Goal: Task Accomplishment & Management: Complete application form

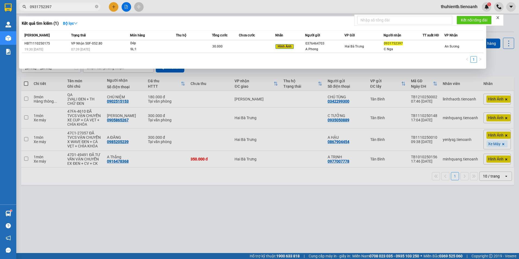
click at [61, 7] on input "0931752397" at bounding box center [62, 7] width 64 height 6
paste input "09343994"
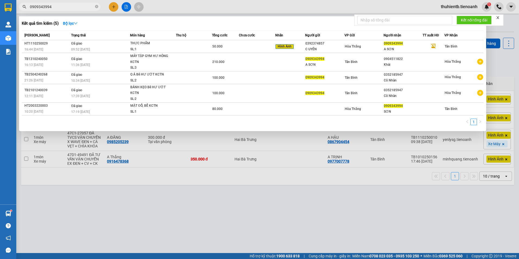
type input "0909343994"
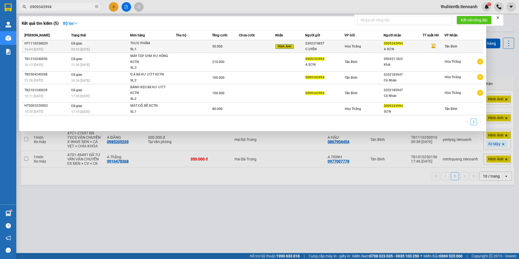
click at [148, 45] on div "THỰC PHẨM" at bounding box center [150, 43] width 41 height 6
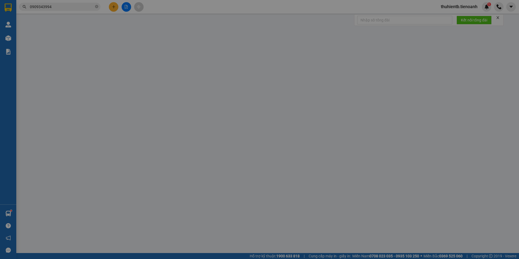
click at [148, 45] on div "Người nhận *" at bounding box center [154, 45] width 74 height 6
click at [148, 52] on input "Người nhận *" at bounding box center [152, 55] width 62 height 6
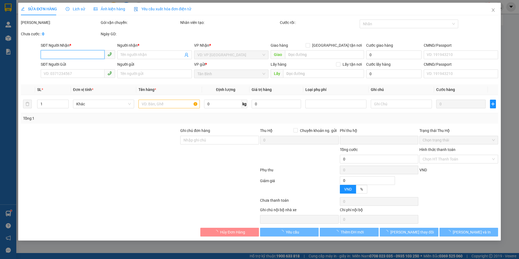
type input "0909343994"
type input "A SƠN"
type input "0392374857"
type input "C UYÊN"
type input "0"
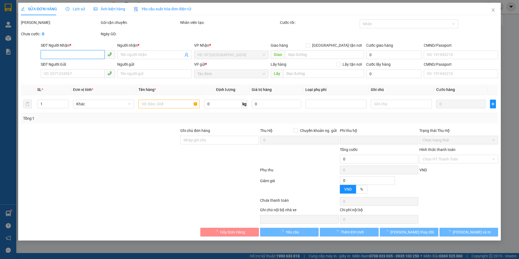
type input "50.000"
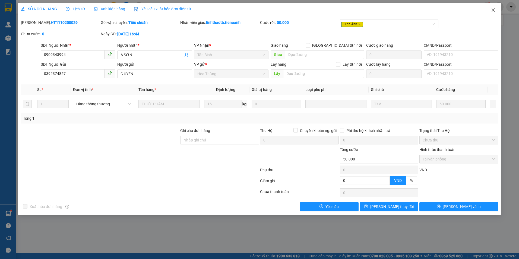
click at [494, 10] on icon "close" at bounding box center [493, 9] width 3 height 3
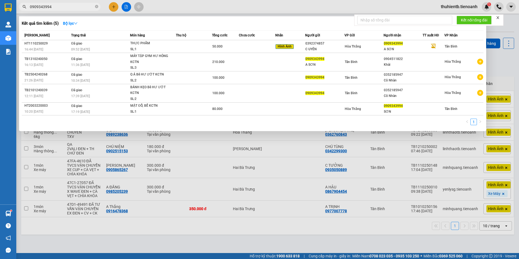
click at [66, 9] on input "0909343994" at bounding box center [62, 7] width 64 height 6
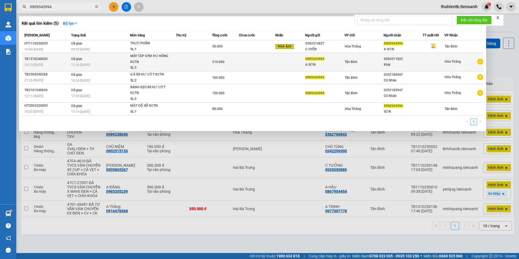
click at [113, 61] on td "Đã giao 11:36 [DATE]" at bounding box center [100, 62] width 60 height 18
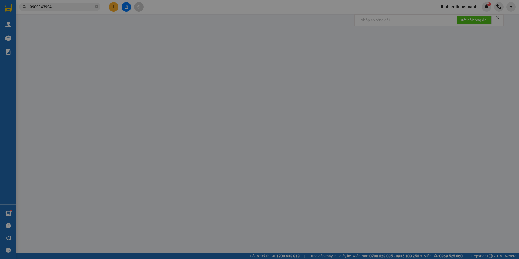
type input "0904511822"
type input "Khải"
type input "0909343994"
type input "A SƠN"
type input "0"
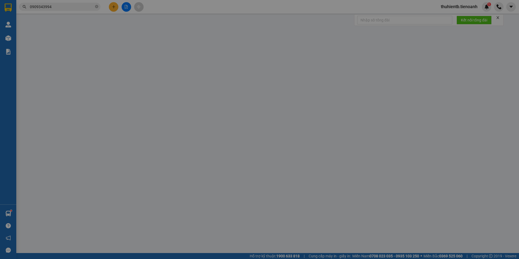
type input "210.000"
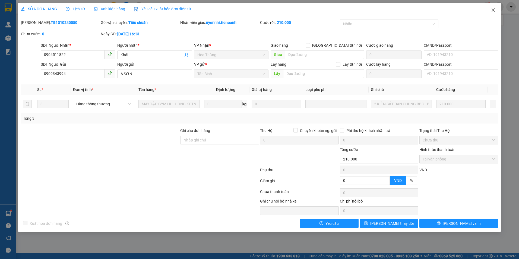
click at [494, 9] on icon "close" at bounding box center [493, 10] width 4 height 4
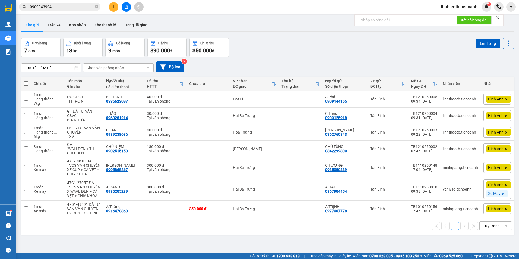
click at [72, 6] on input "0909343994" at bounding box center [62, 7] width 64 height 6
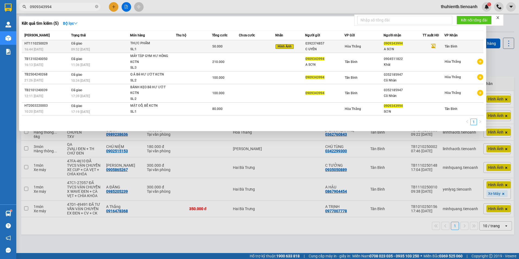
click at [122, 43] on td "Đã giao 09:52 [DATE]" at bounding box center [100, 46] width 60 height 13
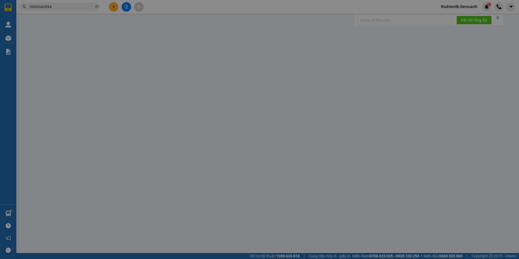
type input "0909343994"
type input "A SƠN"
type input "0392374857"
type input "C UYÊN"
type input "0"
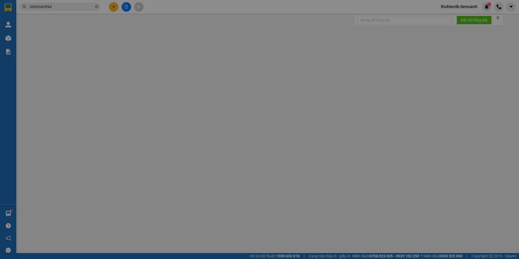
type input "50.000"
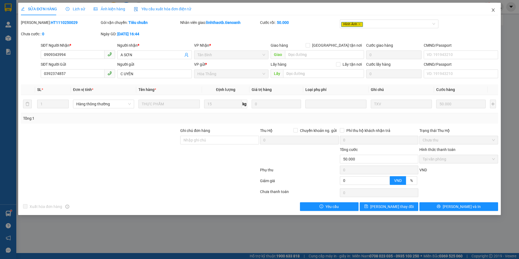
click at [494, 10] on icon "close" at bounding box center [493, 9] width 3 height 3
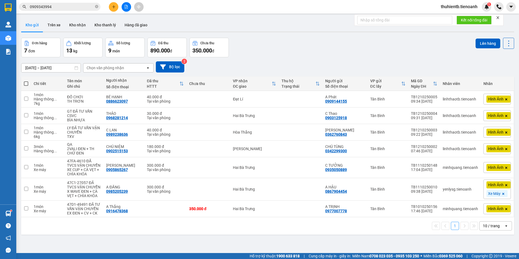
click at [69, 4] on span "0909343994" at bounding box center [60, 7] width 82 height 8
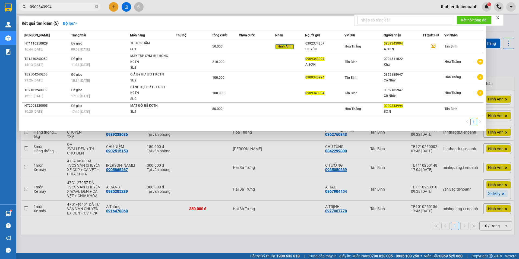
click at [66, 8] on input "0909343994" at bounding box center [62, 7] width 64 height 6
click at [68, 6] on input "0909343994" at bounding box center [62, 7] width 64 height 6
paste input "349012256"
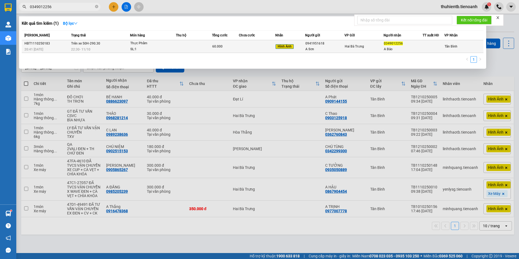
type input "0349012256"
click at [191, 50] on td at bounding box center [194, 46] width 36 height 13
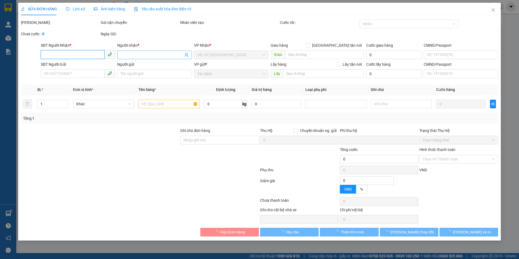
type input "0349012256"
type input "A Bảo"
type input "0941951618"
type input "A Sơn"
type input "0"
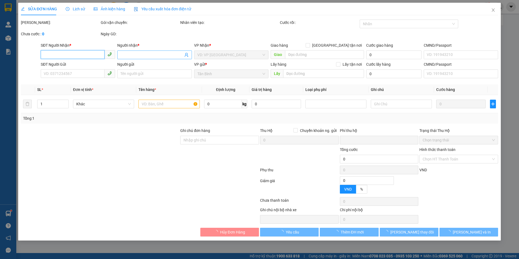
type input "60.000"
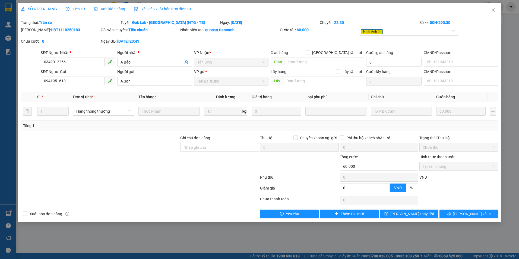
click at [72, 2] on div "SỬA ĐƠN HÀNG Lịch sử Ảnh kiện hàng Yêu cầu xuất hóa đơn điện tử Total Paid Fee …" at bounding box center [259, 129] width 519 height 259
click at [75, 9] on span "Lịch sử" at bounding box center [75, 9] width 19 height 4
